Goal: Transaction & Acquisition: Book appointment/travel/reservation

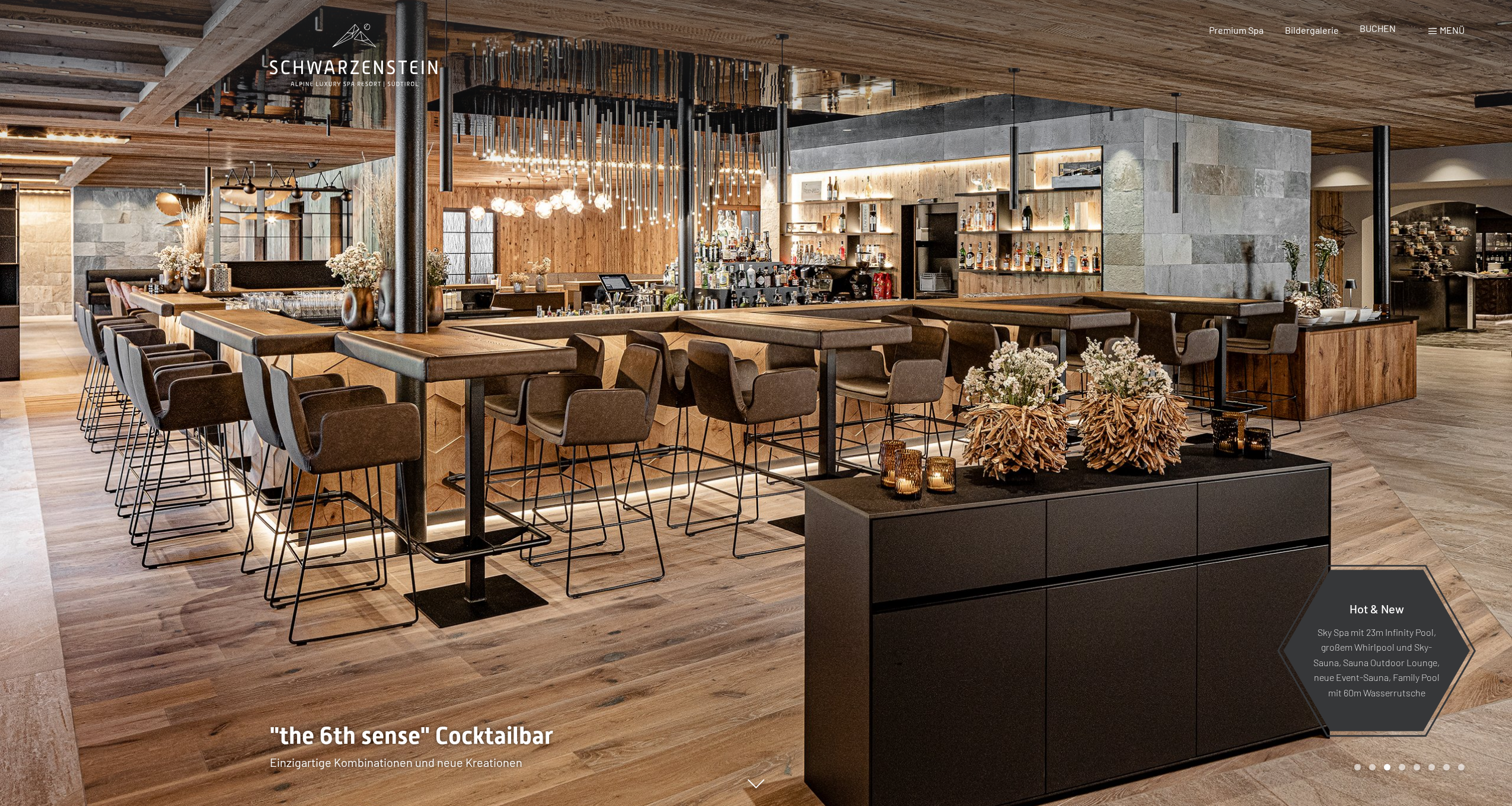
click at [1378, 27] on span "BUCHEN" at bounding box center [1378, 28] width 36 height 11
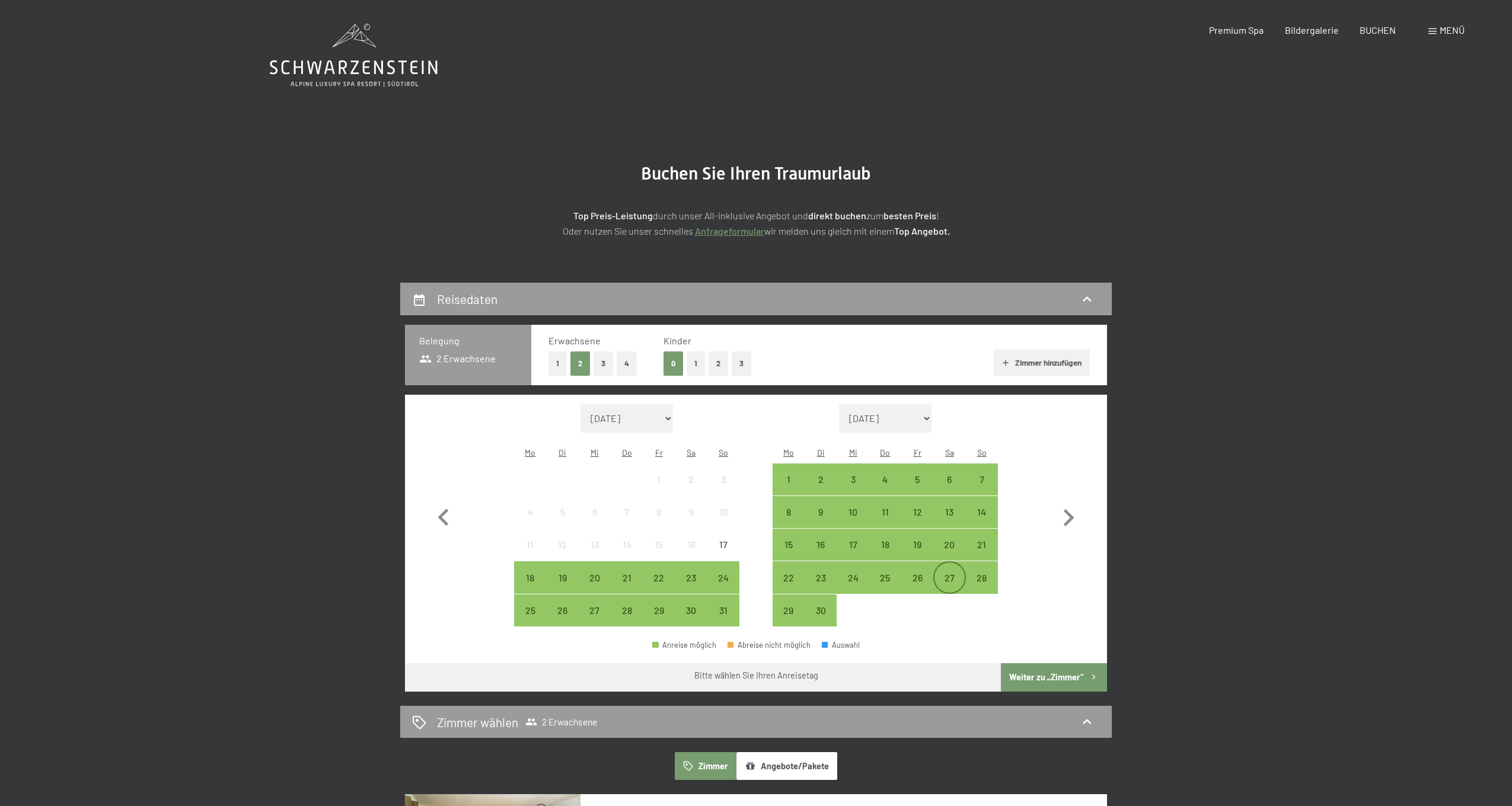
click at [950, 573] on div "27" at bounding box center [949, 588] width 30 height 30
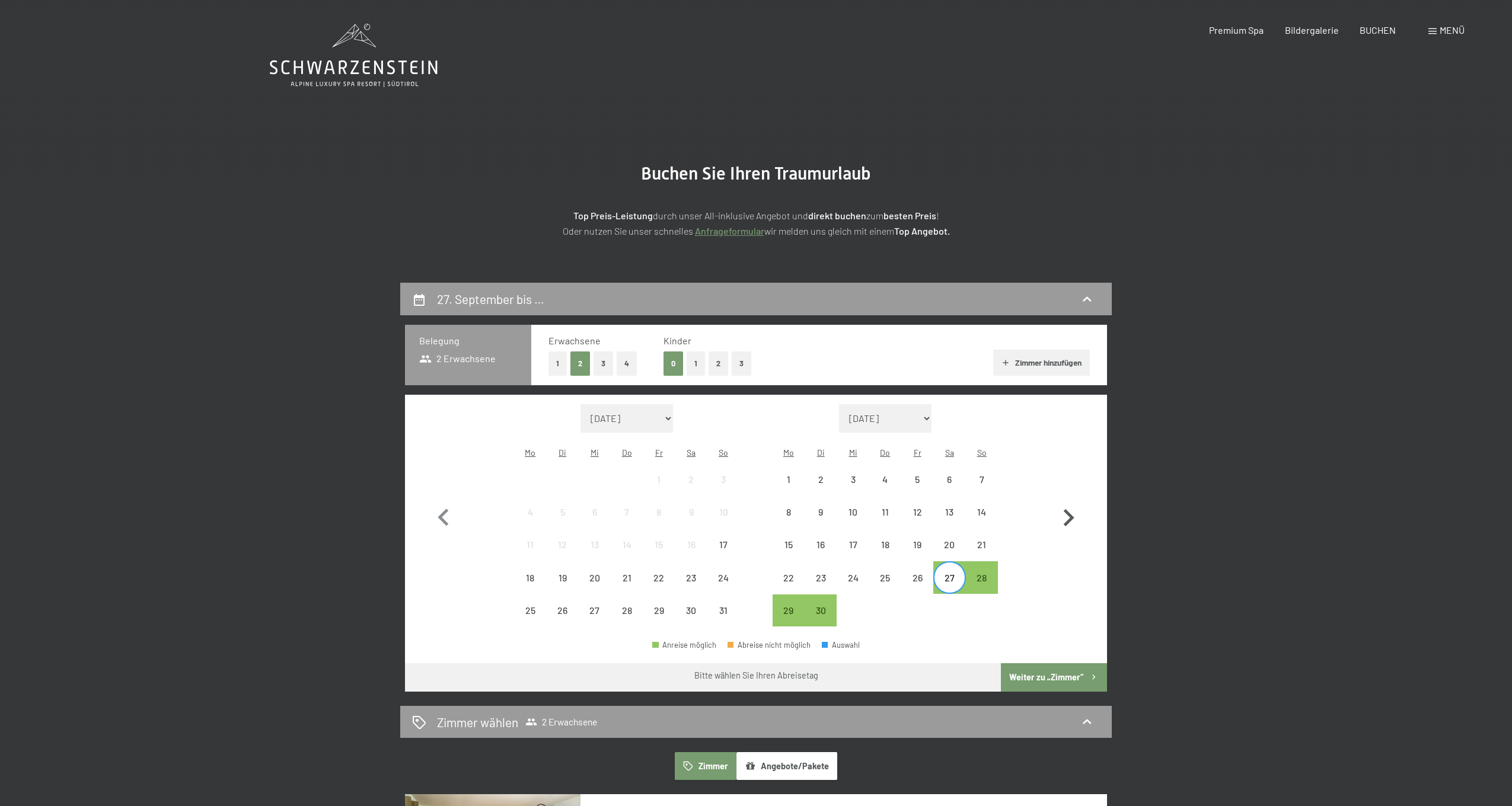
click at [1067, 516] on icon "button" at bounding box center [1069, 518] width 11 height 17
select select "[DATE]"
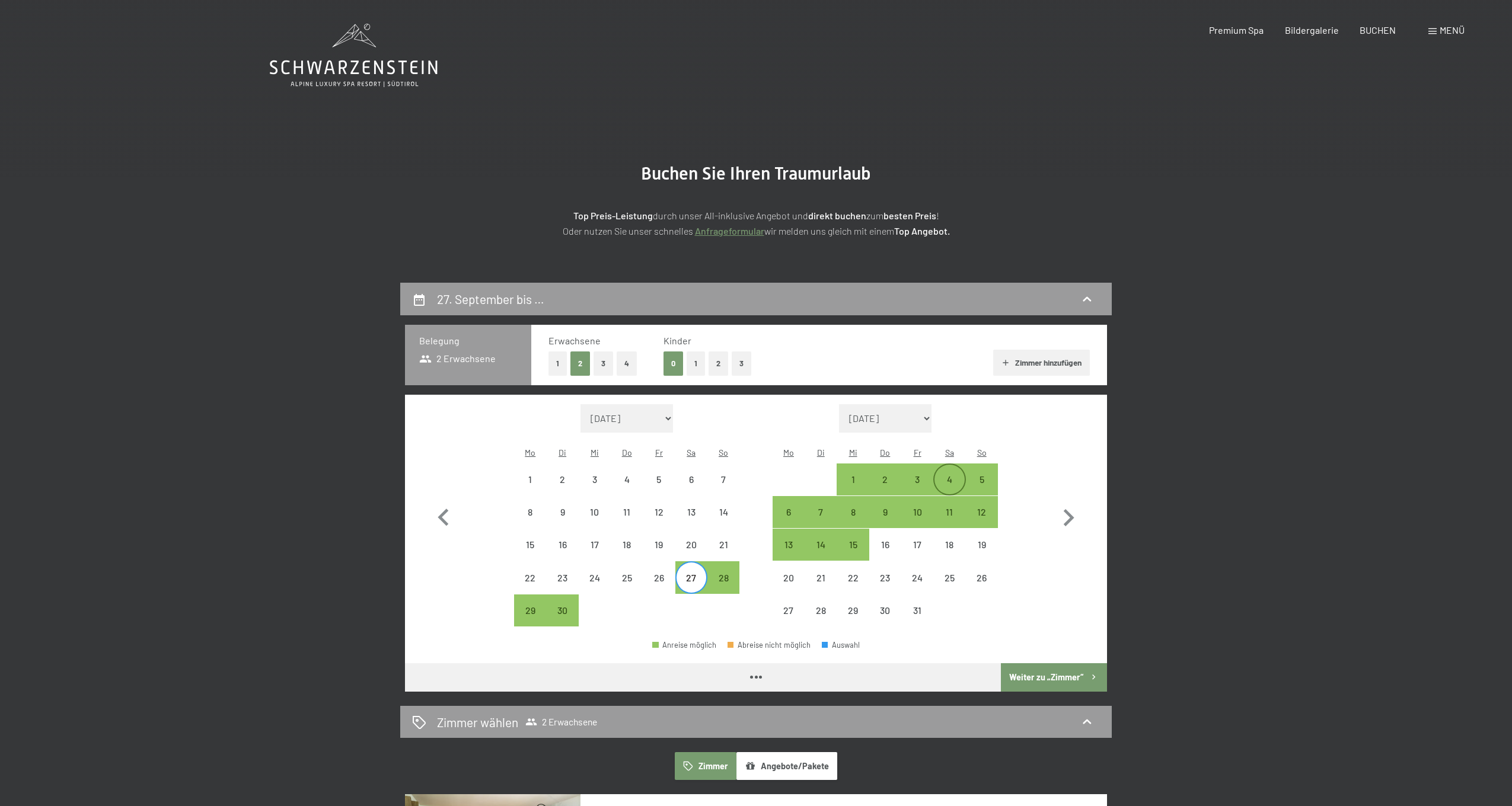
click at [952, 475] on div "4" at bounding box center [949, 490] width 30 height 30
select select "[DATE]"
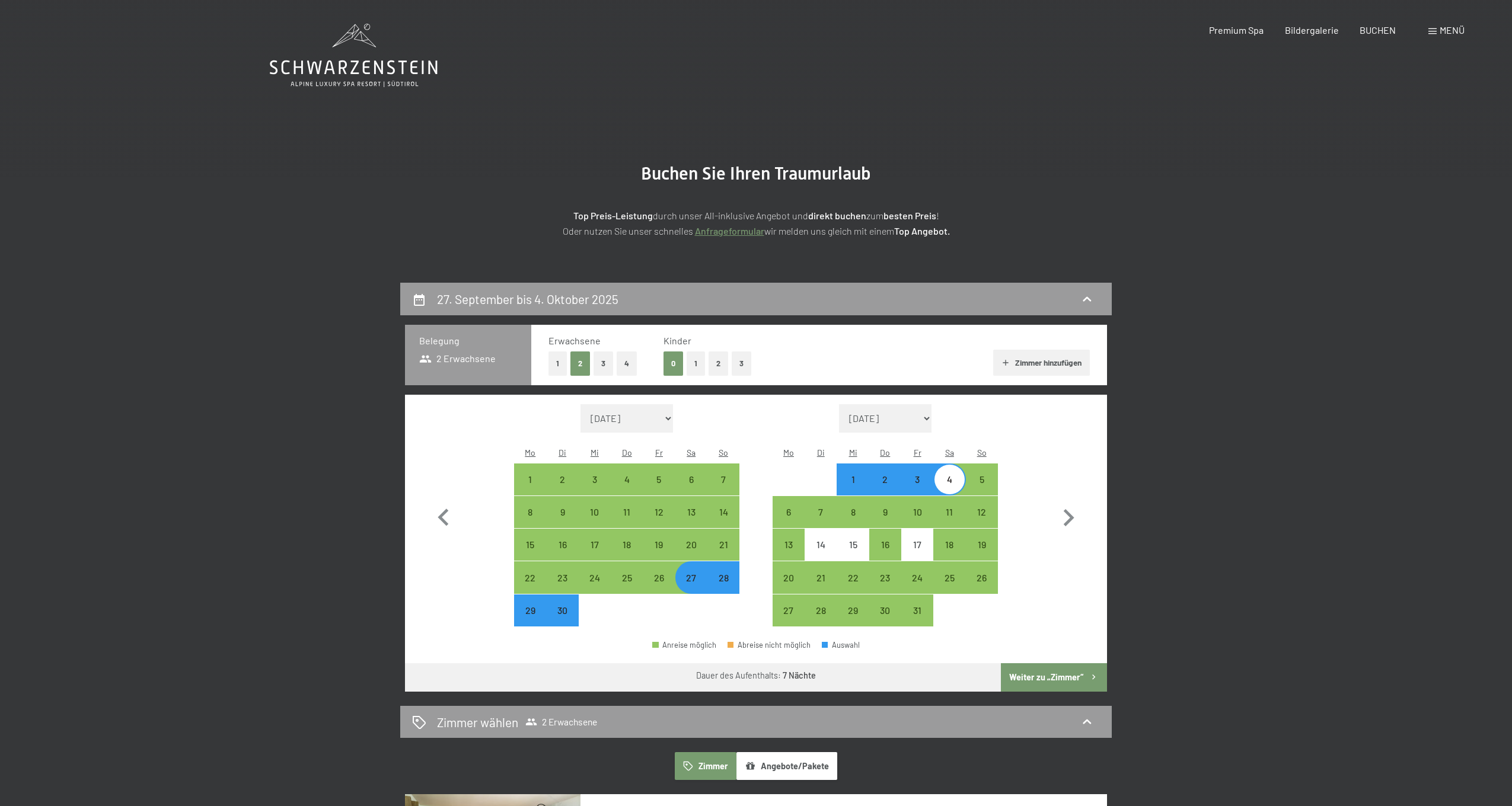
click at [628, 362] on button "4" at bounding box center [627, 363] width 20 height 24
select select "[DATE]"
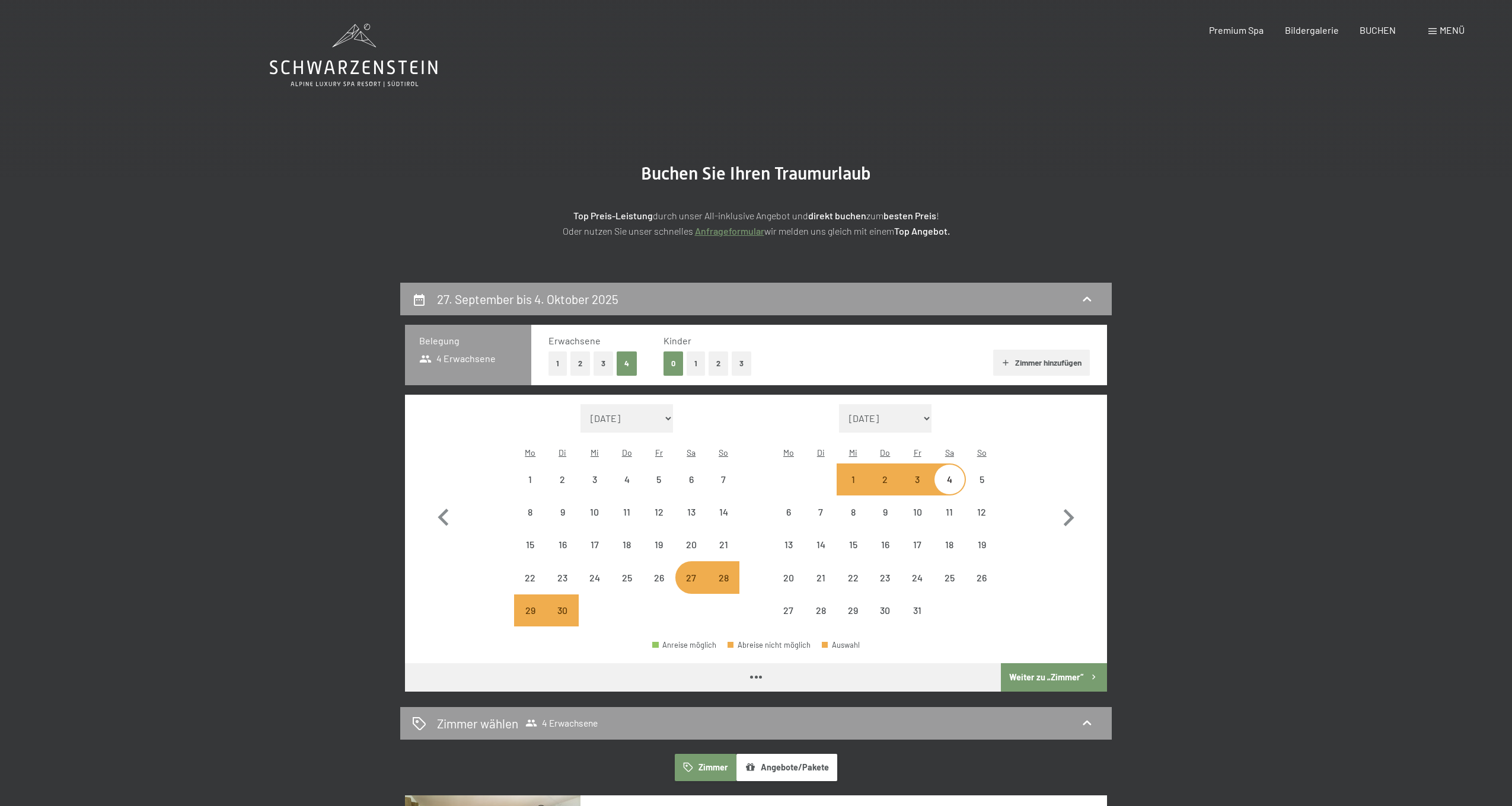
select select "[DATE]"
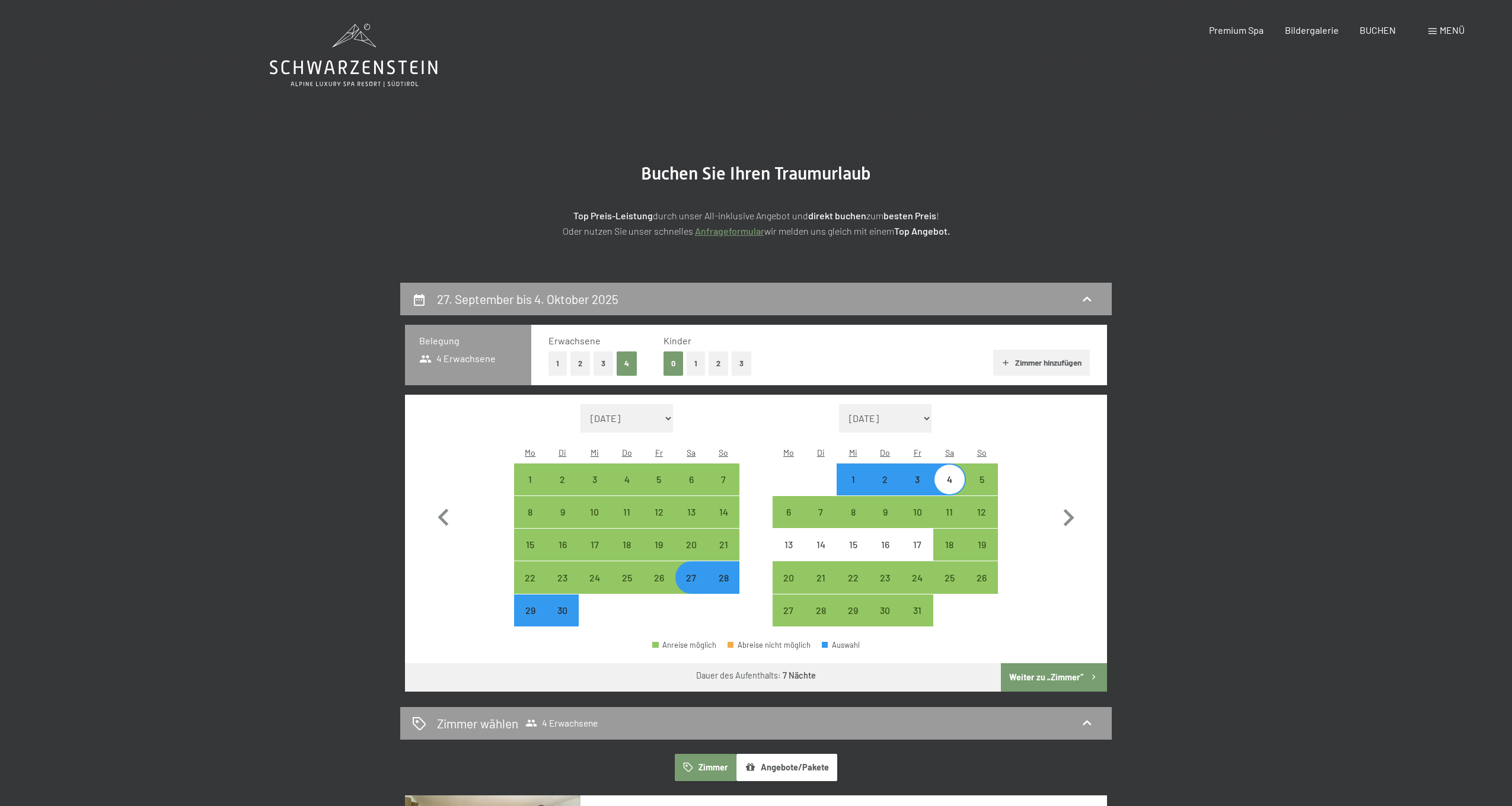
drag, startPoint x: 576, startPoint y: 357, endPoint x: 599, endPoint y: 356, distance: 23.0
click at [576, 358] on button "2" at bounding box center [581, 363] width 20 height 24
select select "[DATE]"
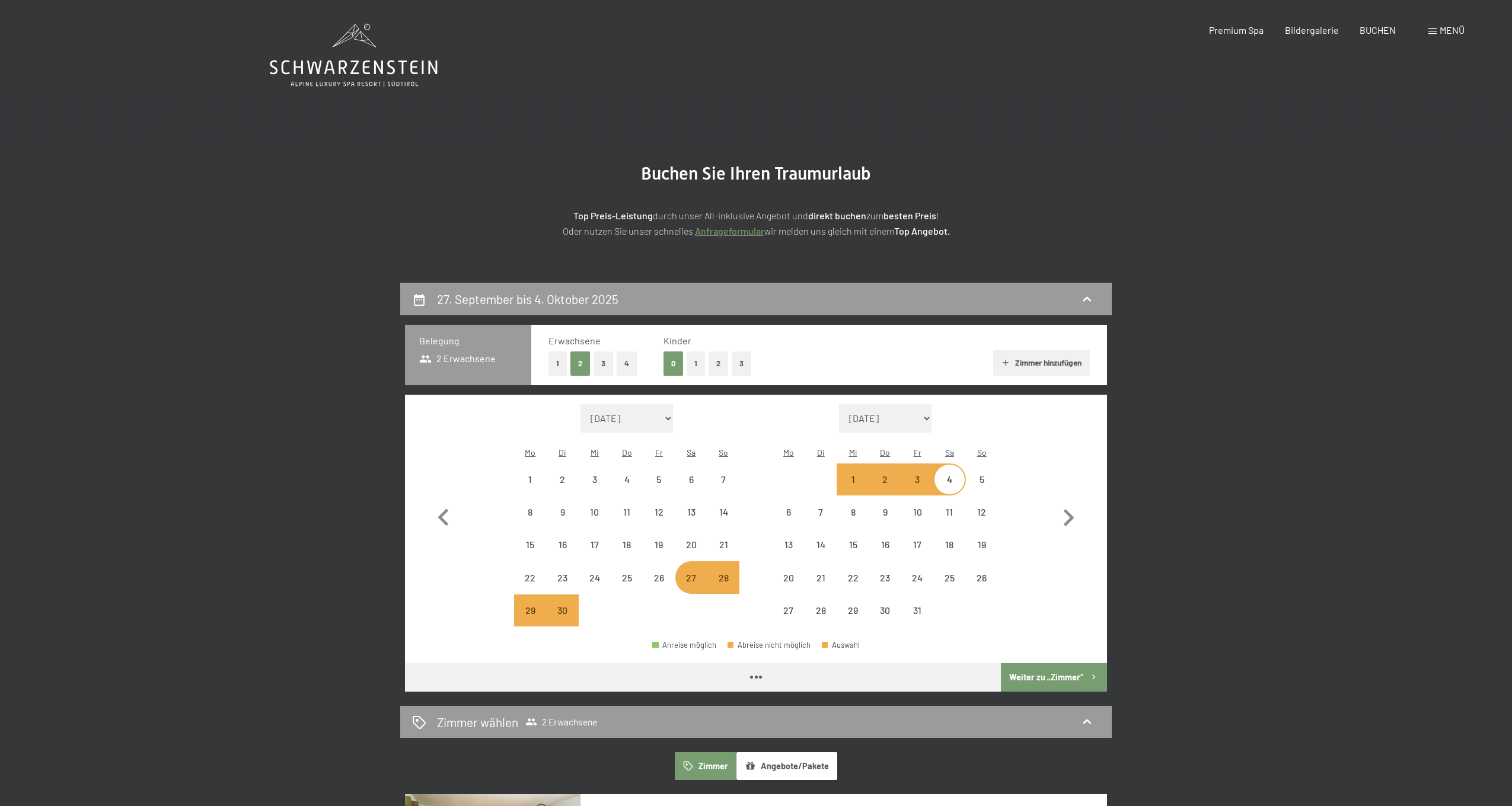
click at [1037, 356] on button "Zimmer hinzufügen" at bounding box center [1041, 363] width 97 height 26
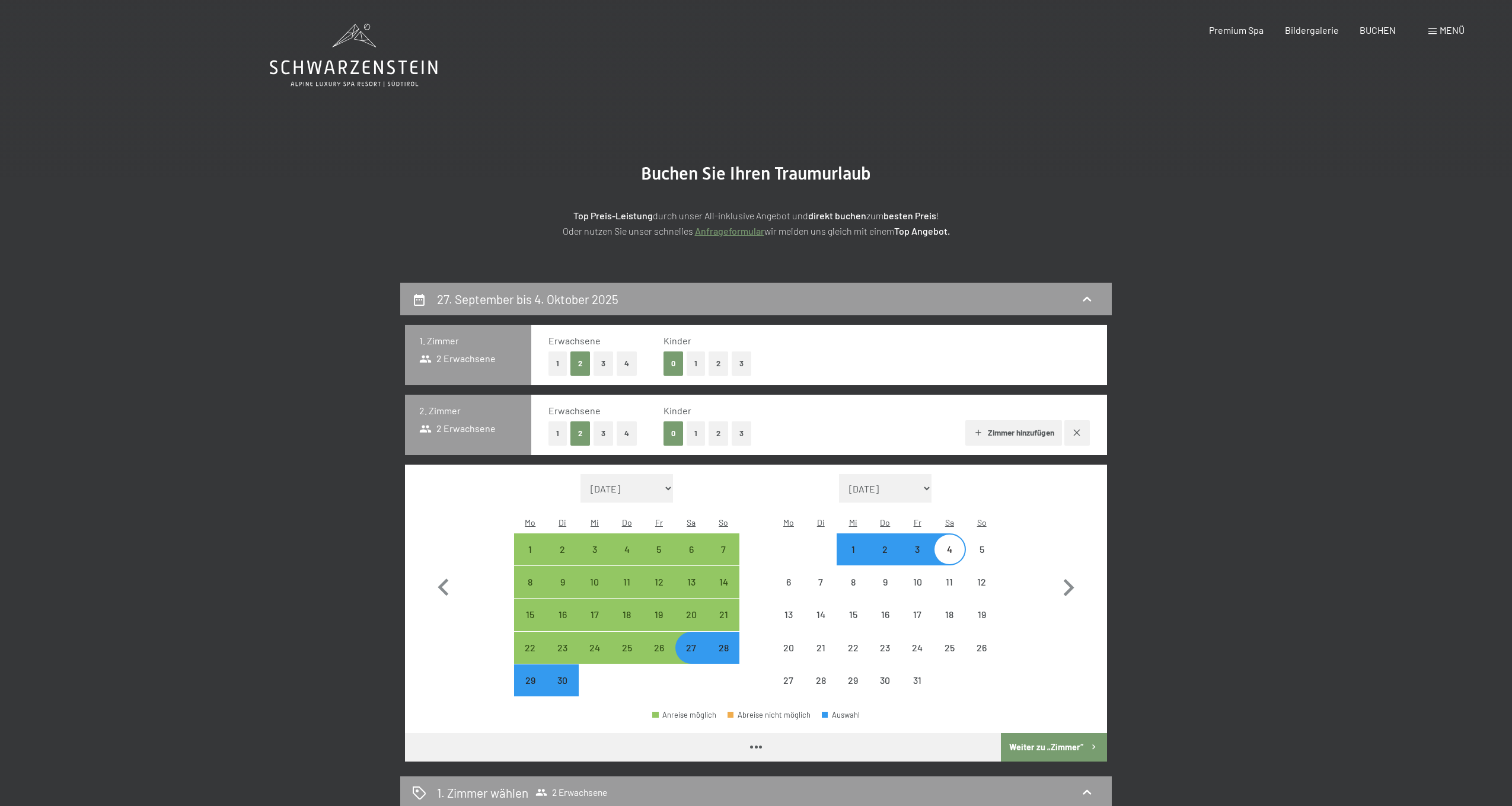
select select "[DATE]"
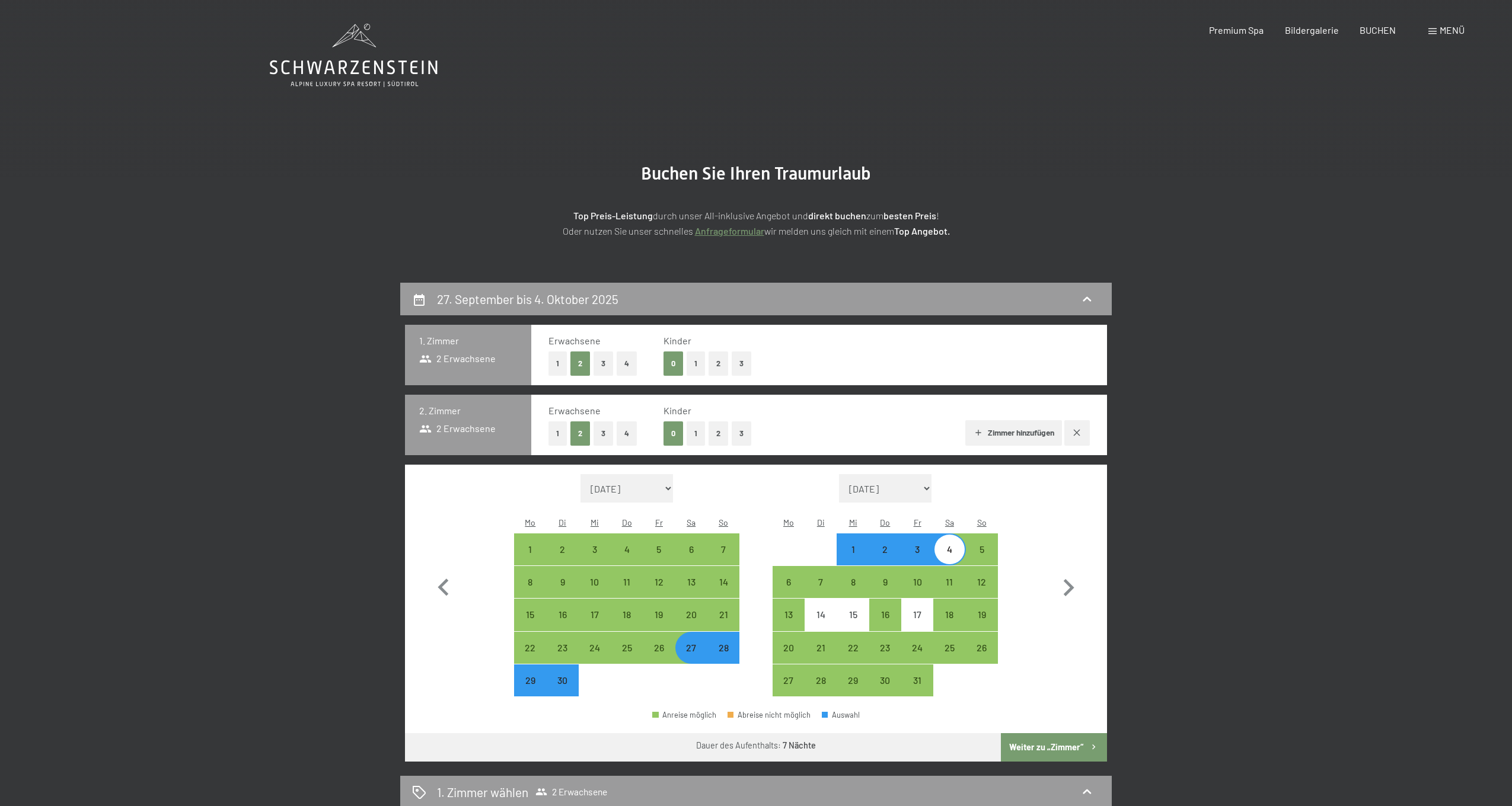
select select "[DATE]"
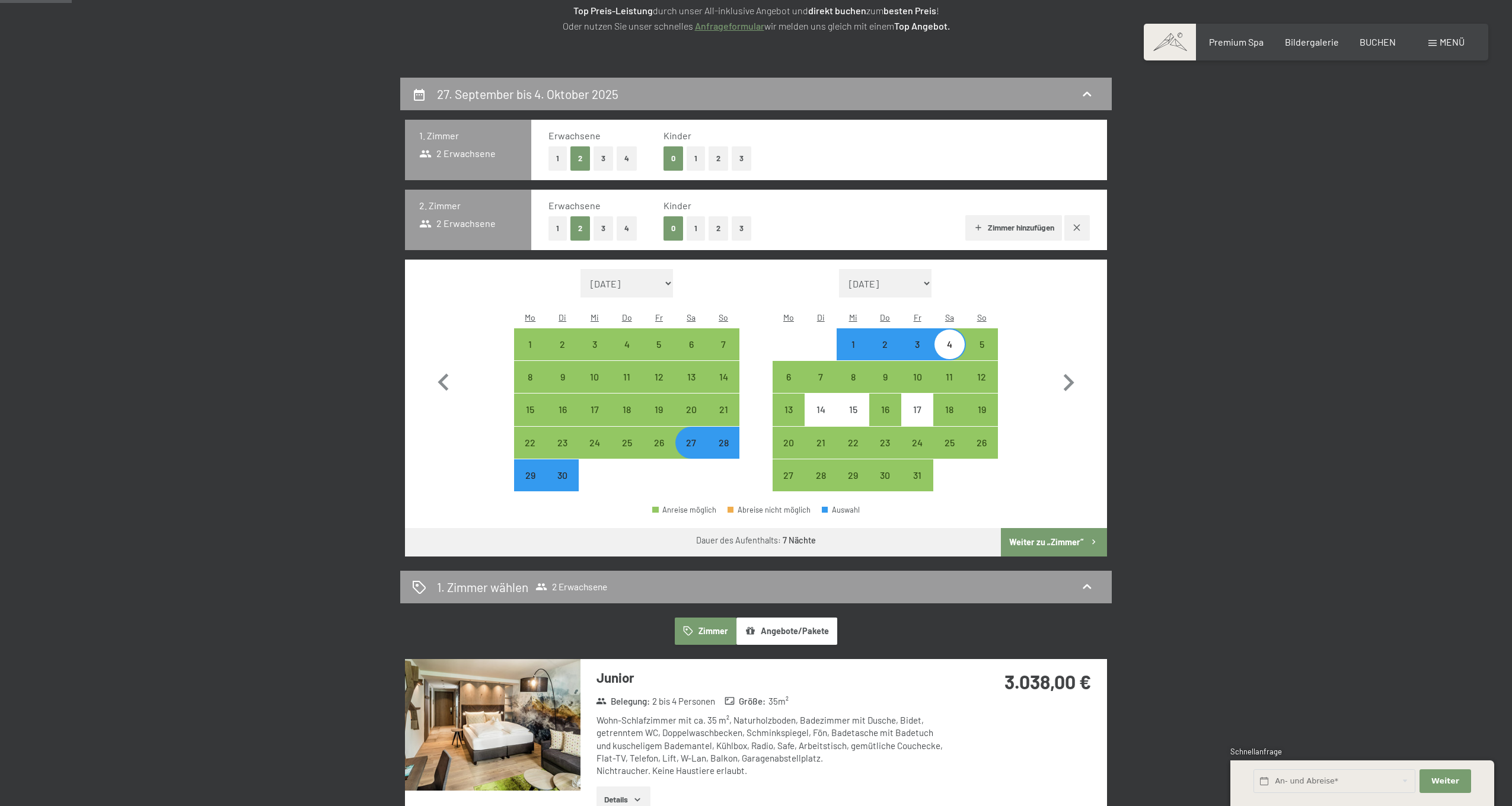
scroll to position [199, 0]
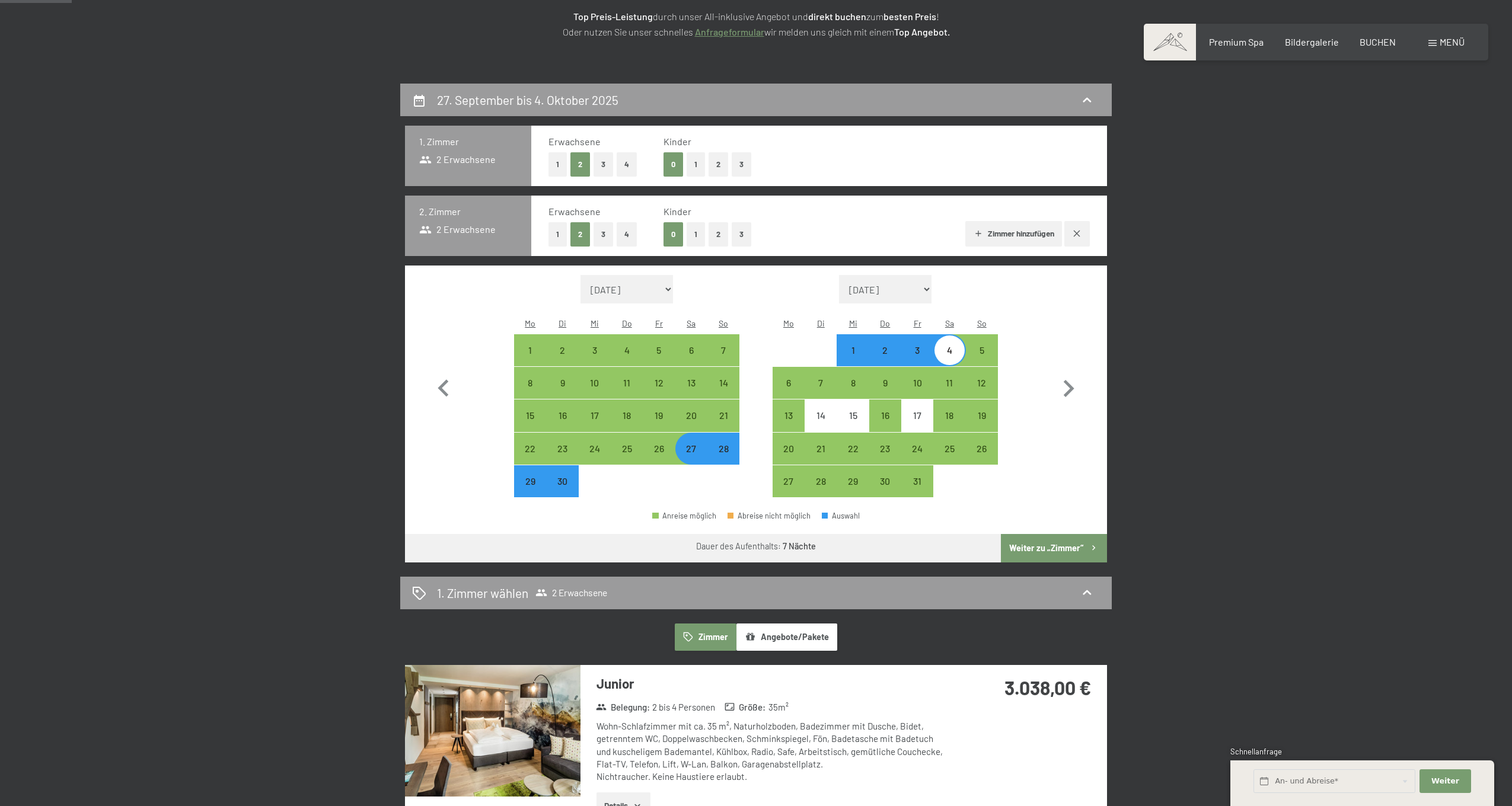
click at [1047, 540] on button "Weiter zu „Zimmer“" at bounding box center [1054, 548] width 106 height 28
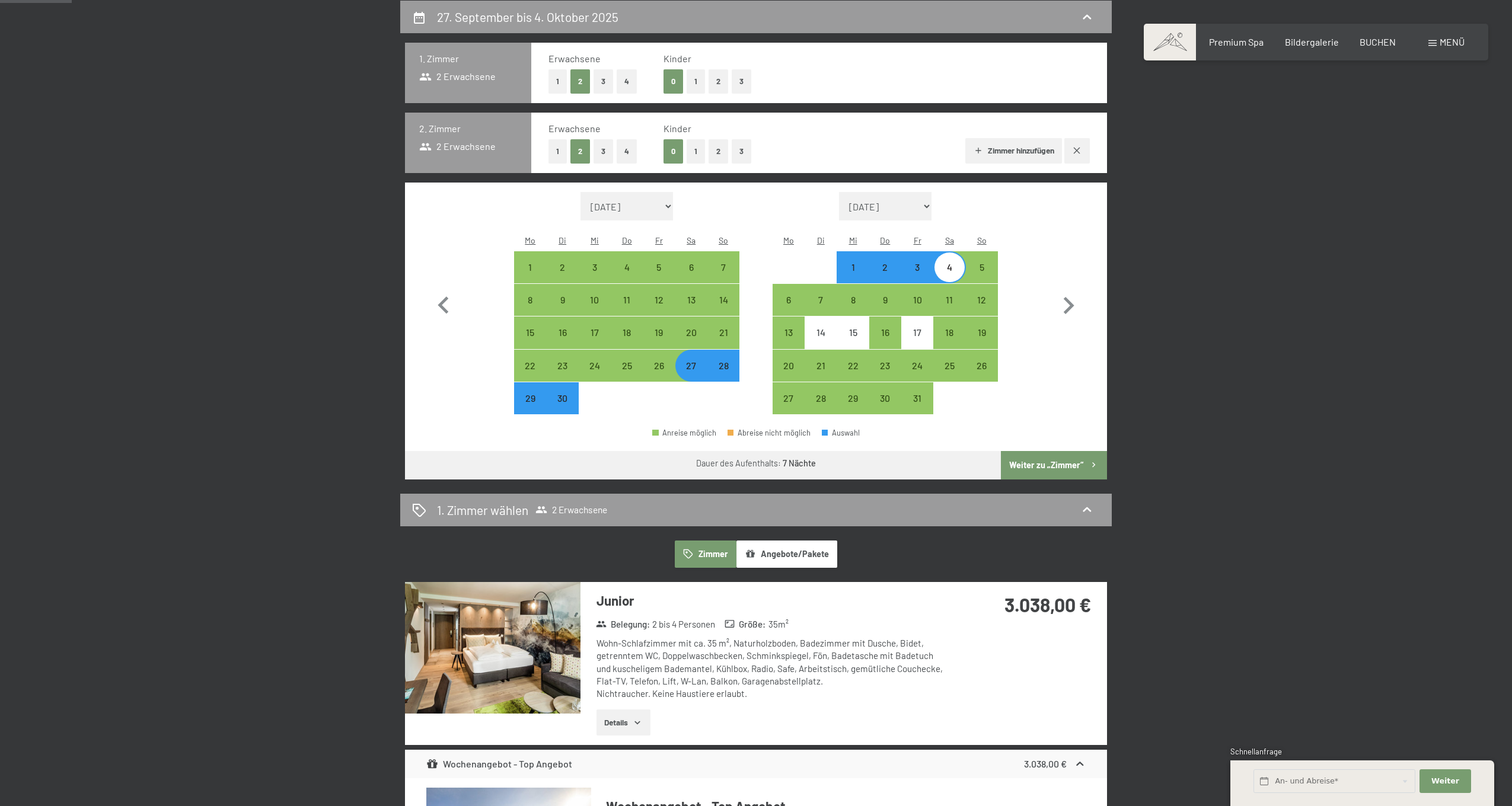
select select "[DATE]"
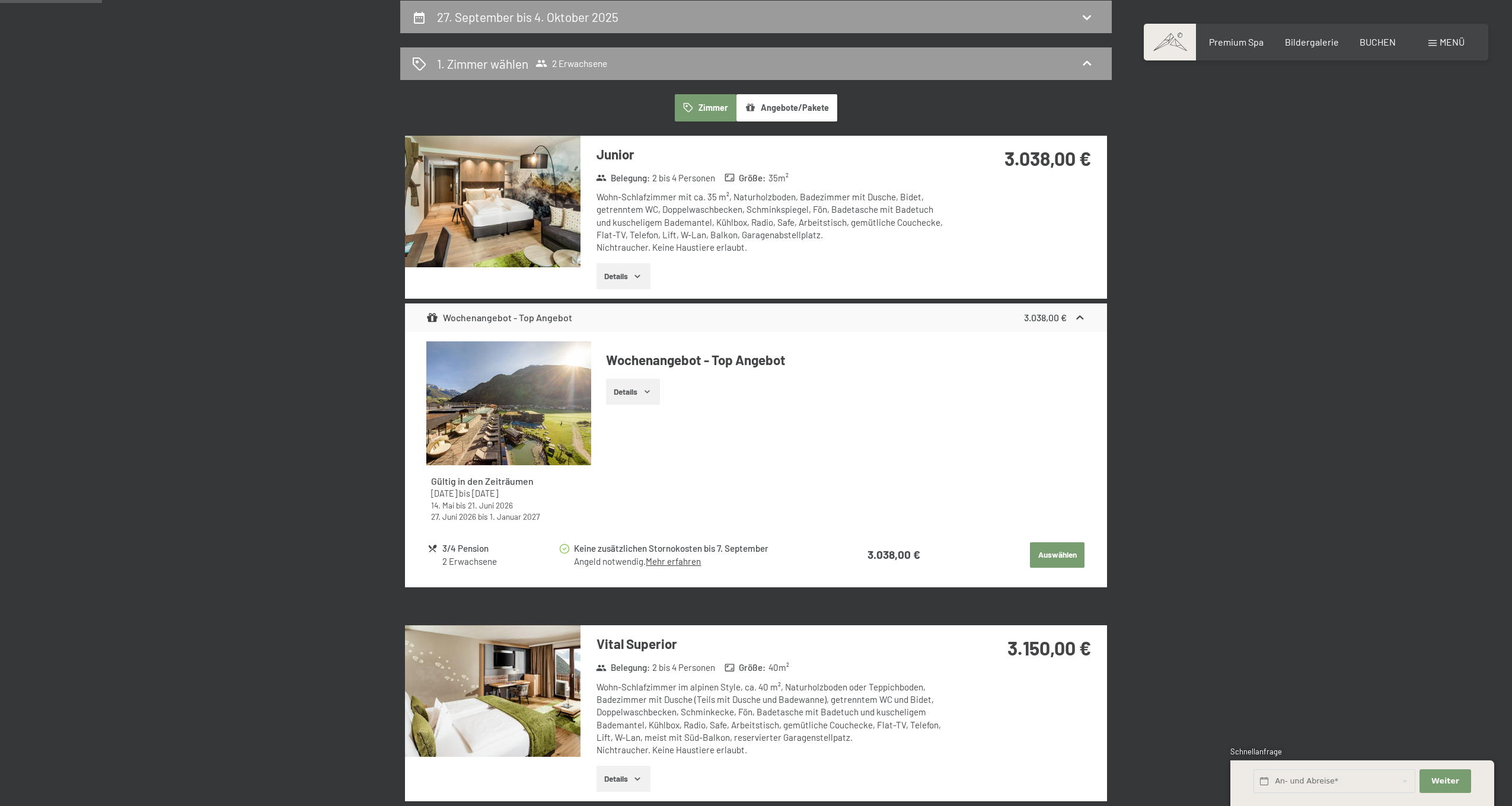
click at [628, 268] on button "Details" at bounding box center [623, 276] width 54 height 26
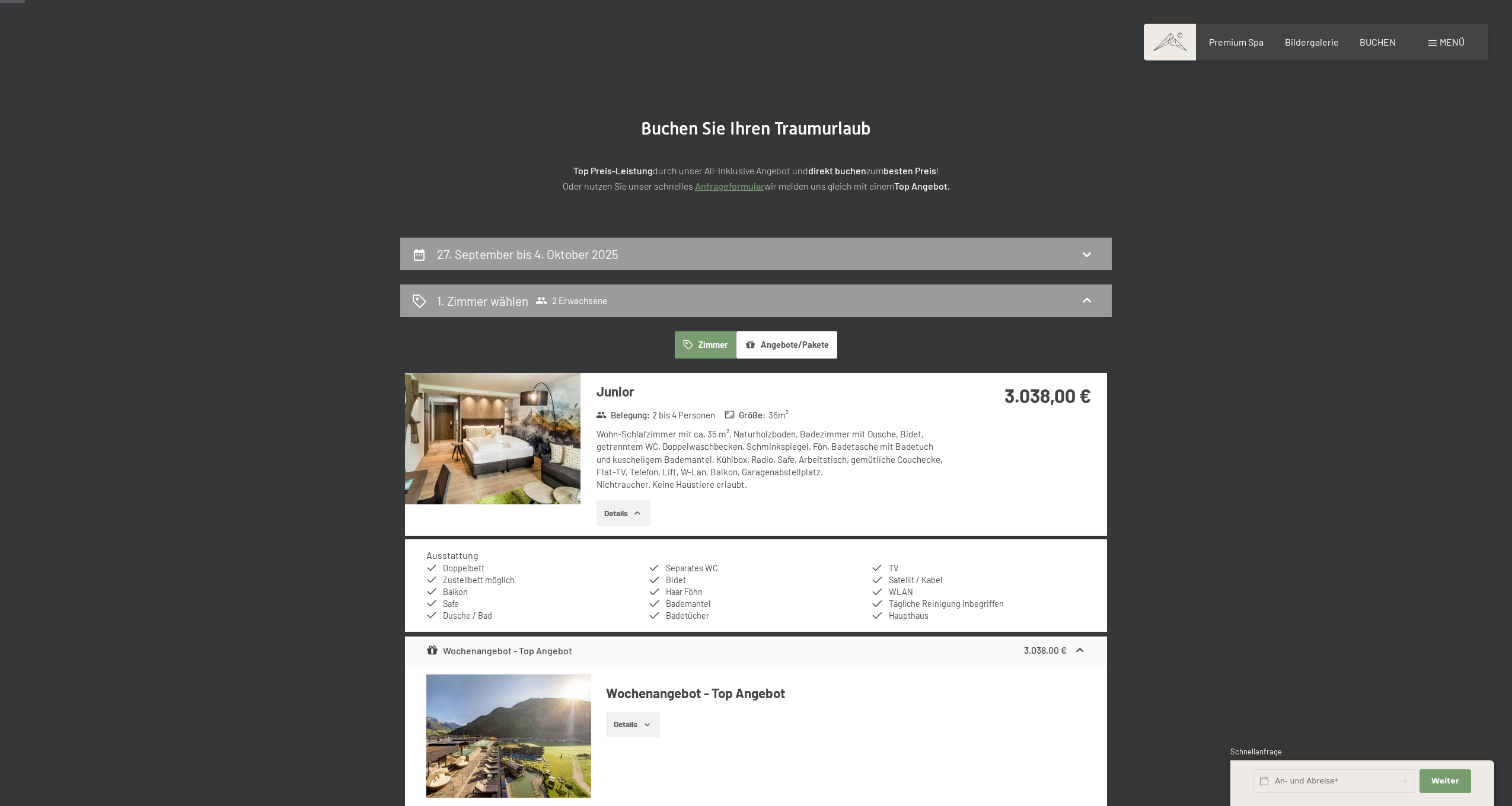
scroll to position [63, 0]
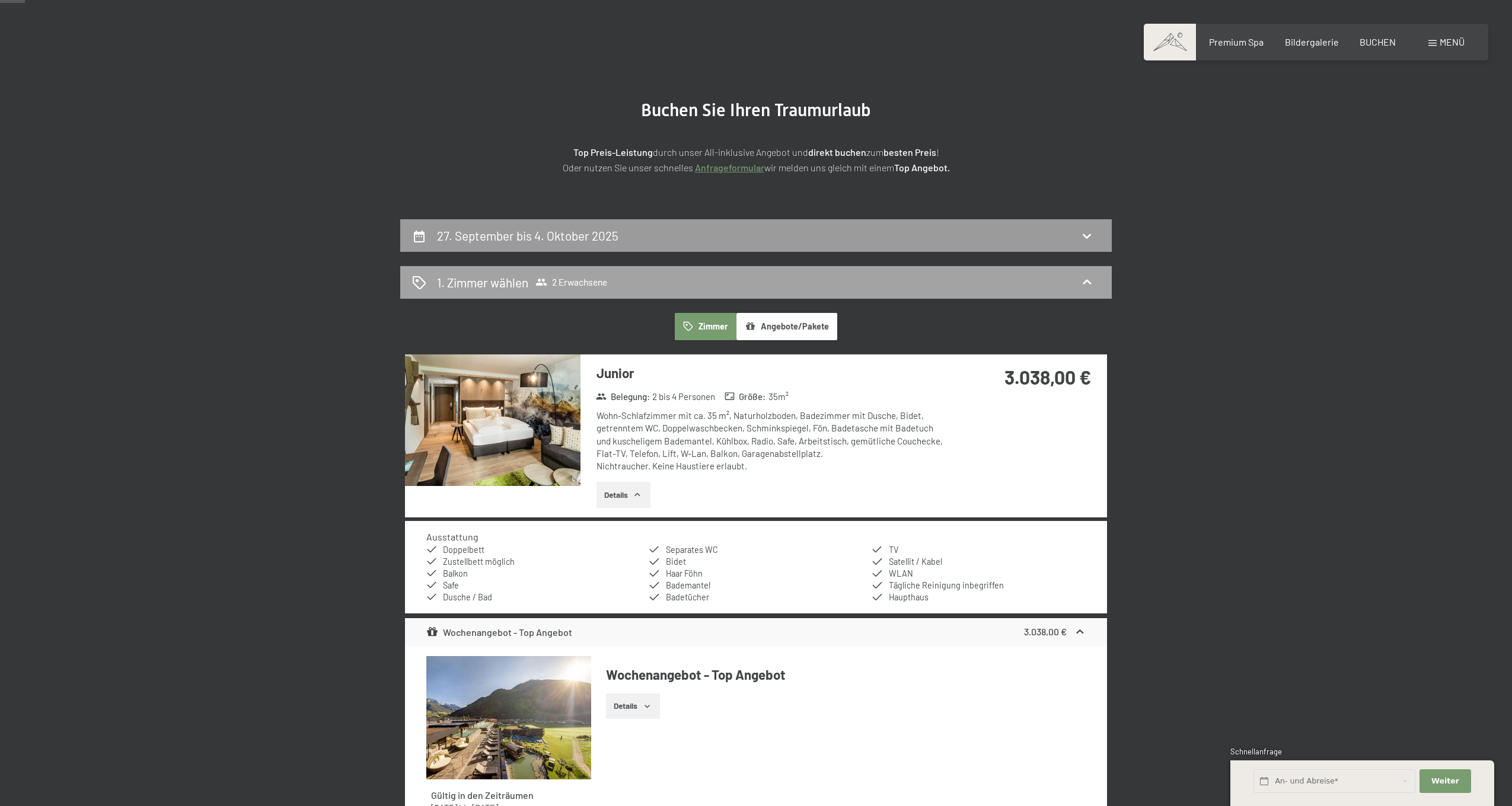
click at [635, 276] on div "1. [PERSON_NAME] [PERSON_NAME] 2 Erwachsene" at bounding box center [756, 282] width 688 height 17
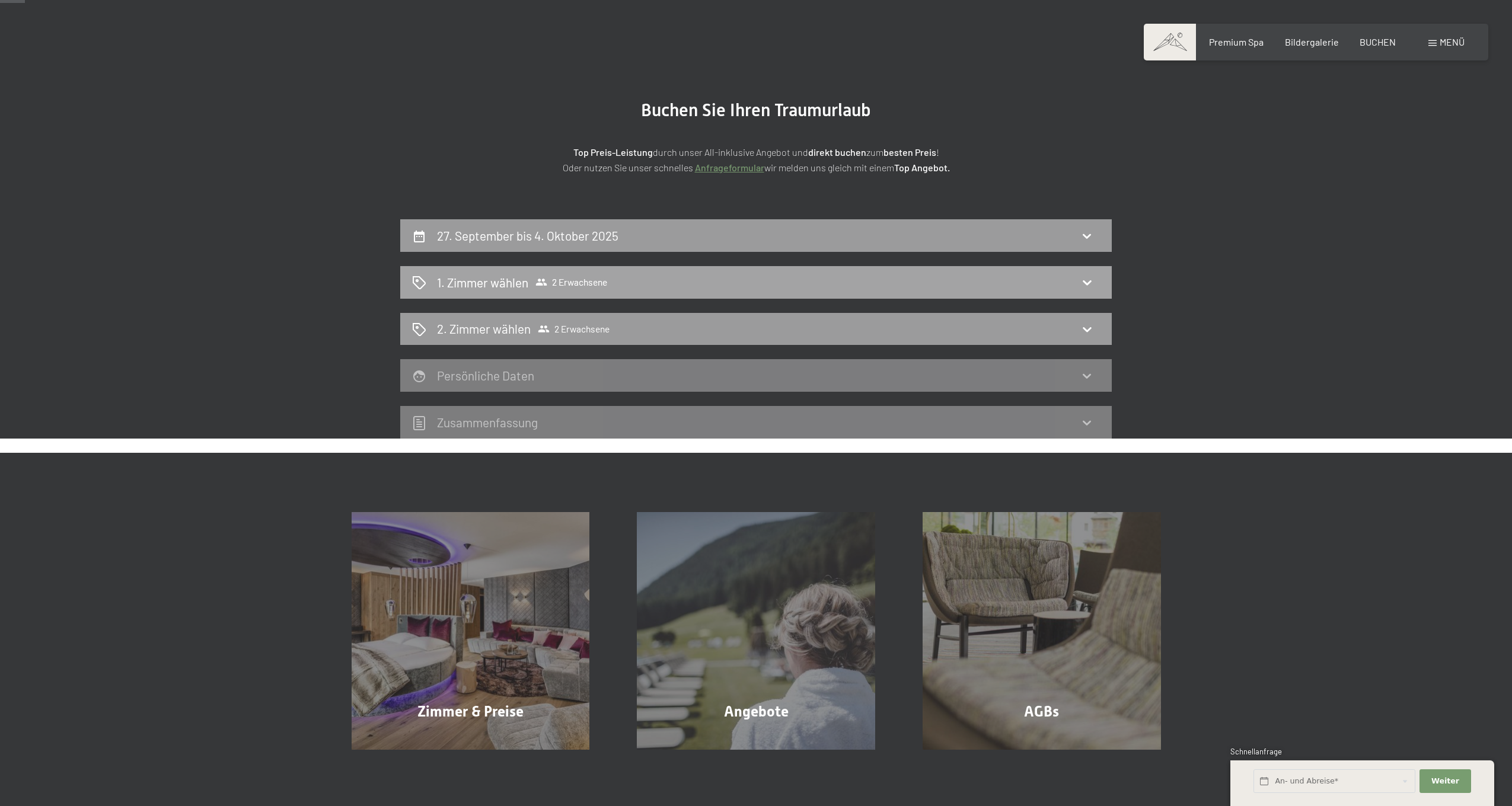
click at [1093, 277] on icon at bounding box center [1087, 282] width 14 height 14
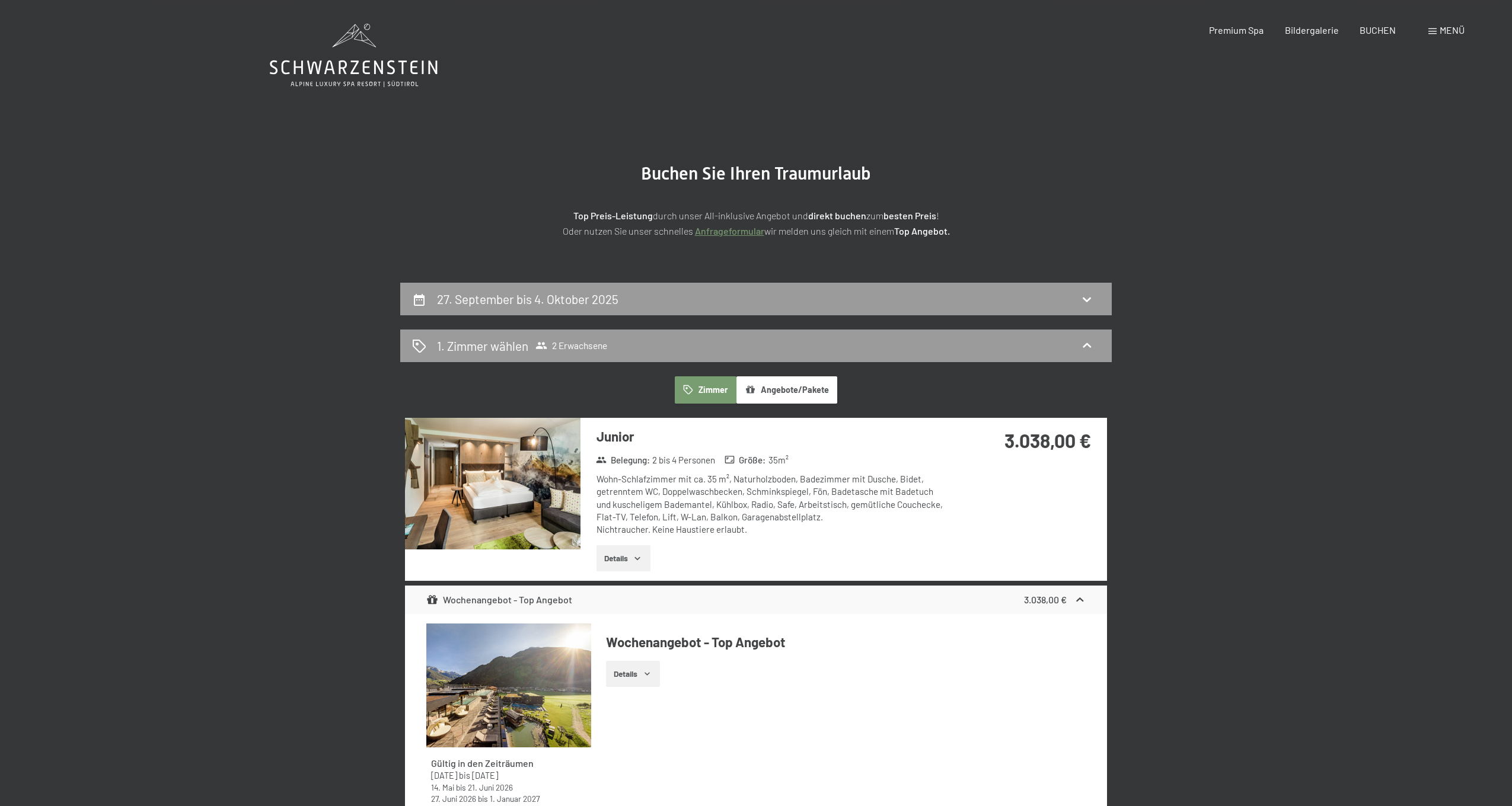
scroll to position [0, 0]
